Goal: Information Seeking & Learning: Learn about a topic

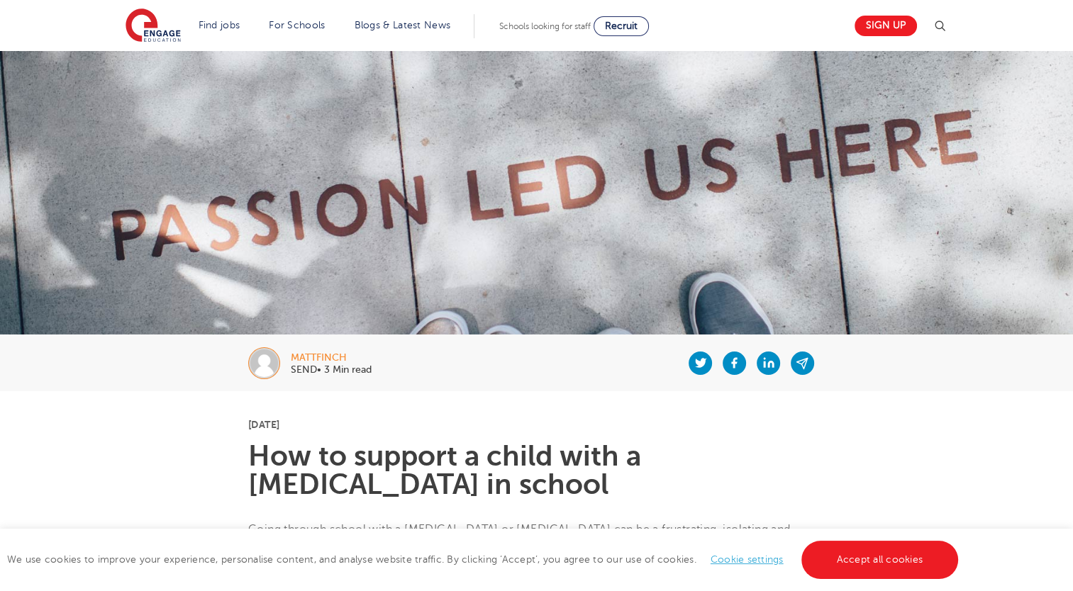
scroll to position [187, 0]
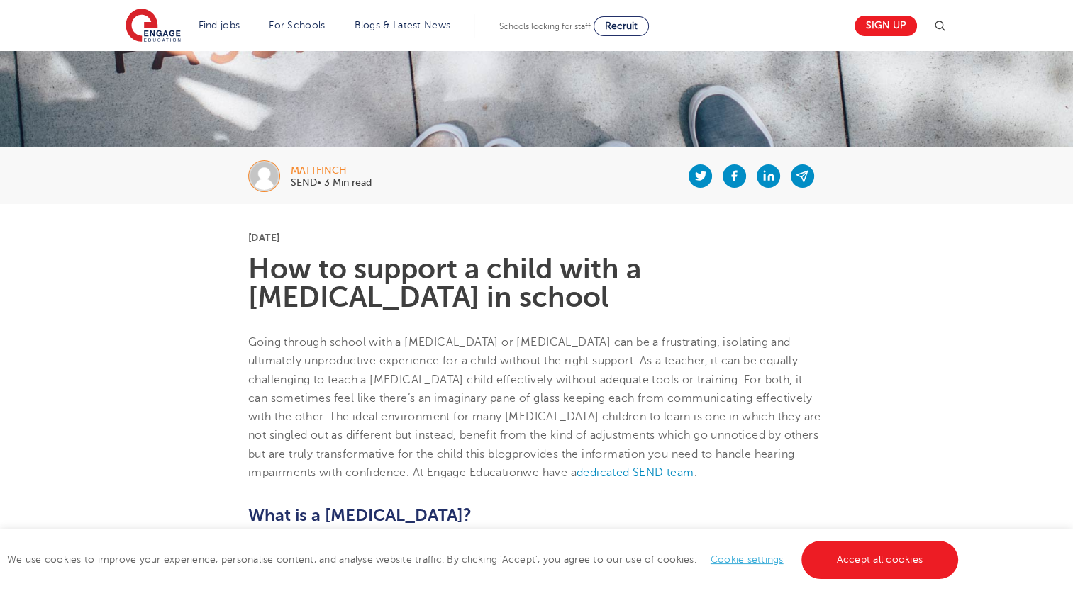
drag, startPoint x: 350, startPoint y: 169, endPoint x: 275, endPoint y: 170, distance: 74.5
click at [275, 170] on div "mattfinch SEND• 3 Min read" at bounding box center [536, 175] width 860 height 57
copy div "mattfinch"
drag, startPoint x: 528, startPoint y: 296, endPoint x: 247, endPoint y: 277, distance: 281.4
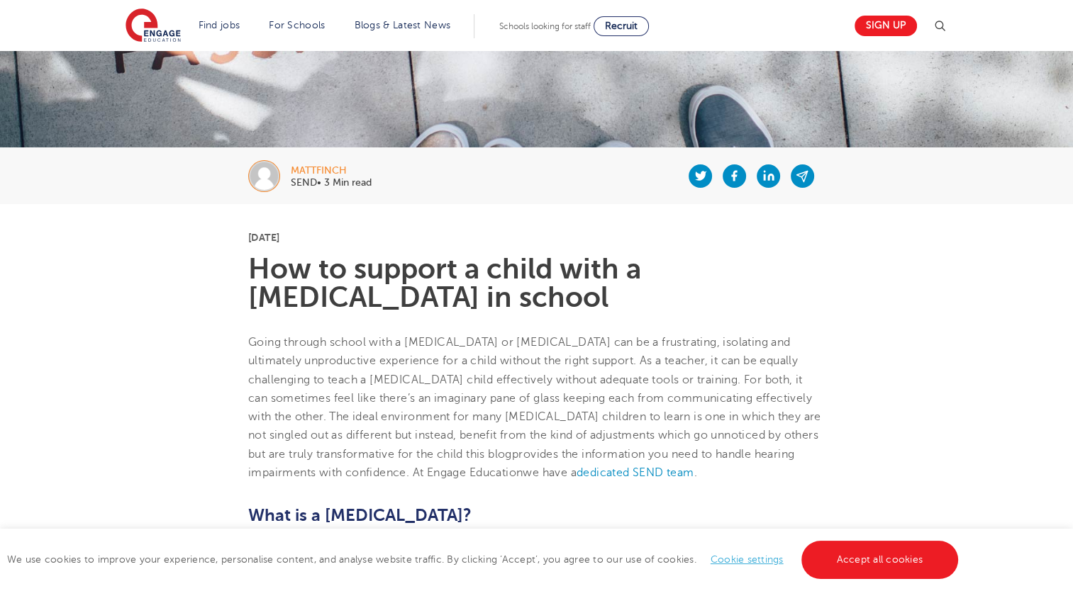
copy h1 "How to support a child with a [MEDICAL_DATA] in school"
